Goal: Task Accomplishment & Management: Use online tool/utility

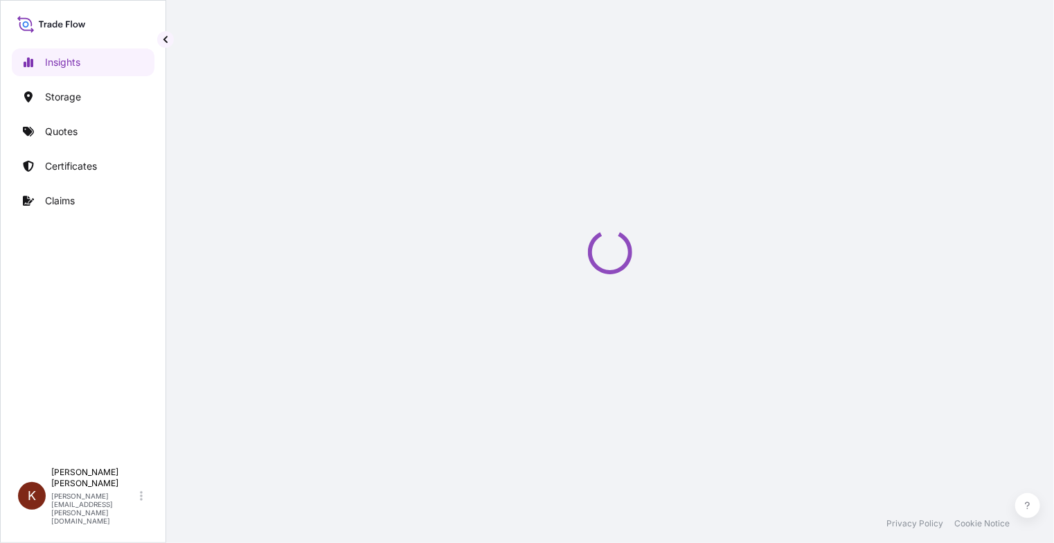
select select "2025"
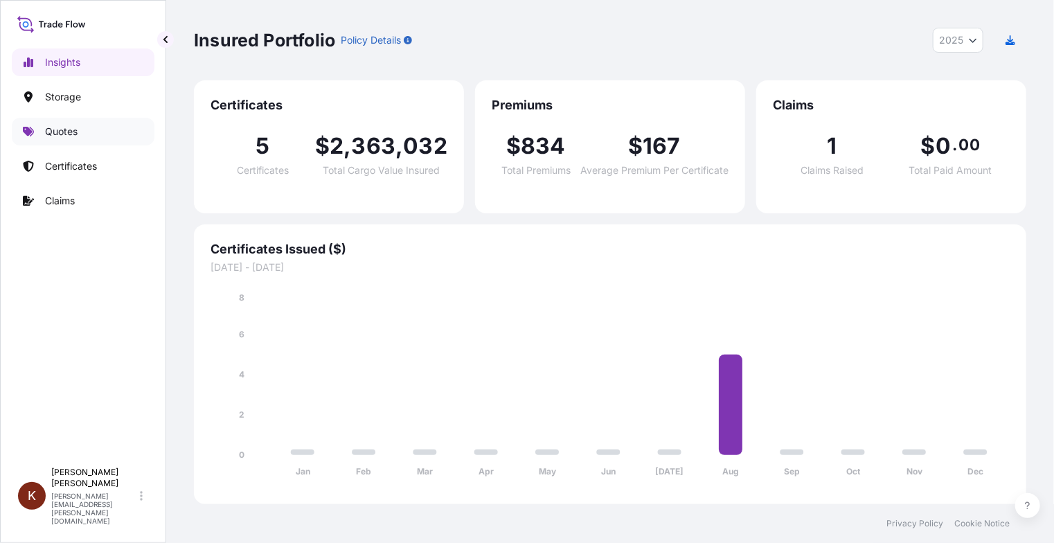
click at [60, 130] on p "Quotes" at bounding box center [61, 132] width 33 height 14
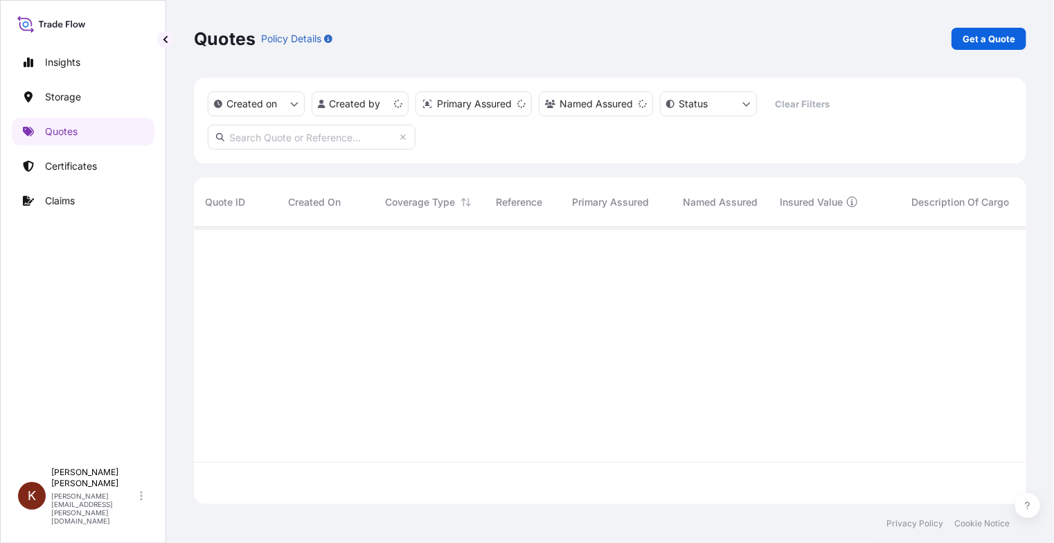
scroll to position [274, 822]
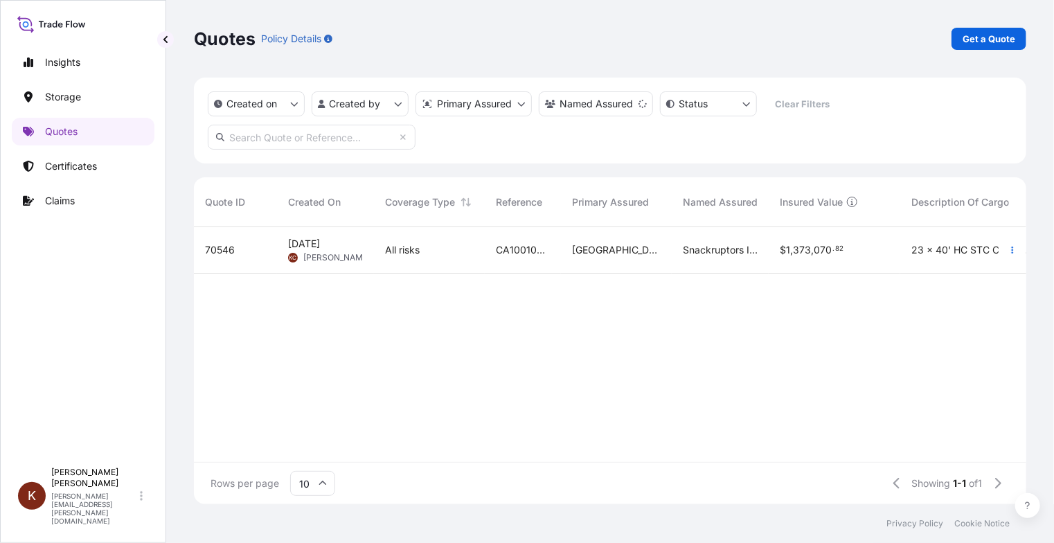
click at [320, 239] on span "[DATE]" at bounding box center [304, 244] width 32 height 14
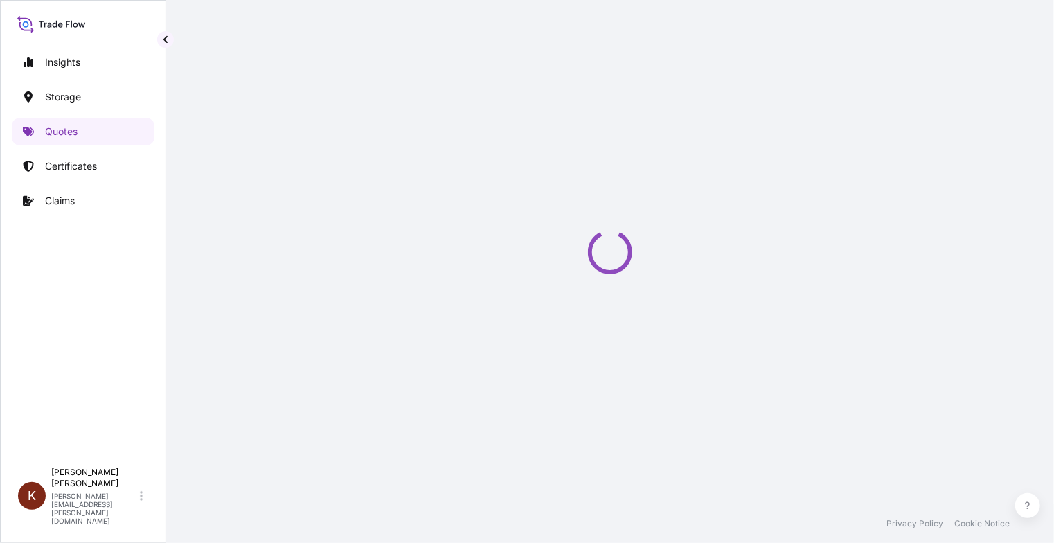
select select "Road / [GEOGRAPHIC_DATA]"
select select "Water"
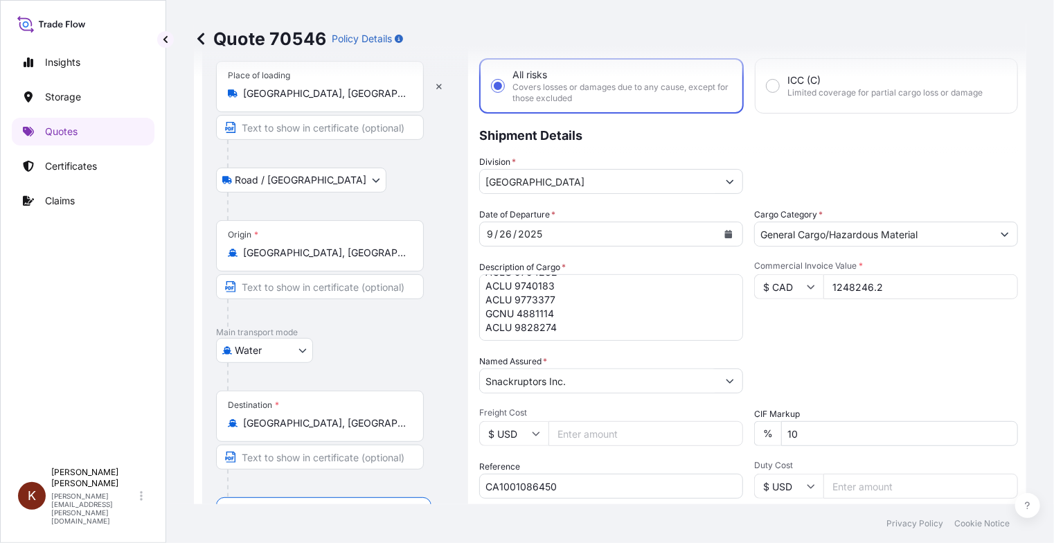
scroll to position [138, 0]
